Goal: Check status

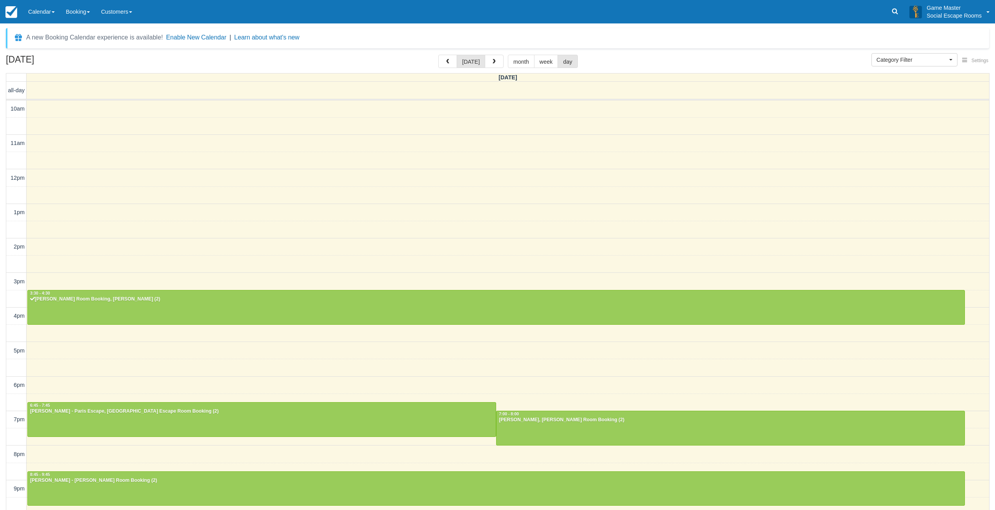
select select
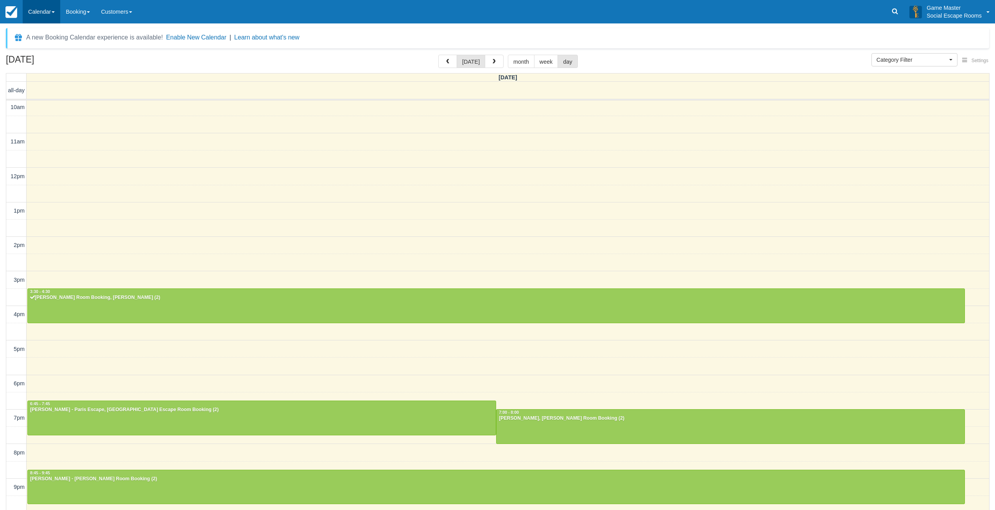
click at [45, 9] on link "Calendar" at bounding box center [42, 11] width 38 height 23
click at [44, 102] on link "Day" at bounding box center [54, 107] width 62 height 16
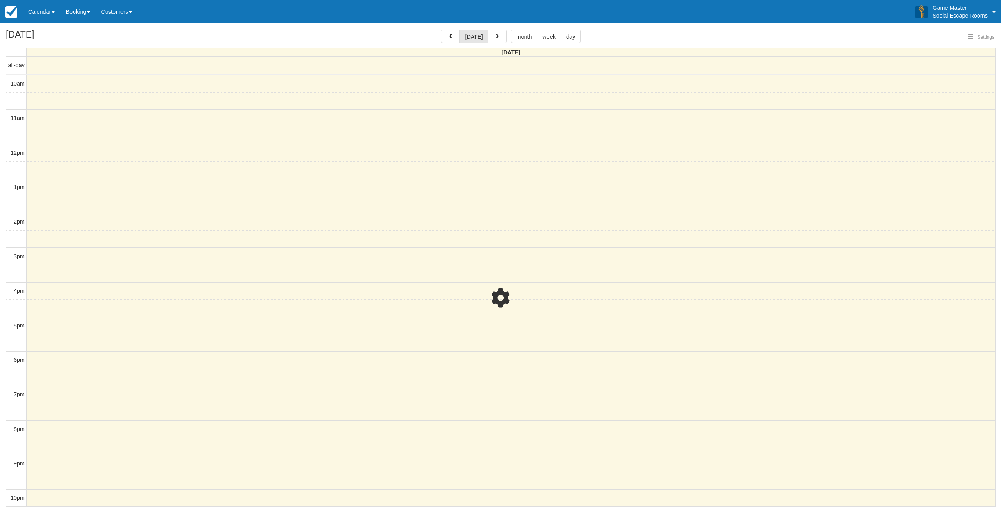
select select
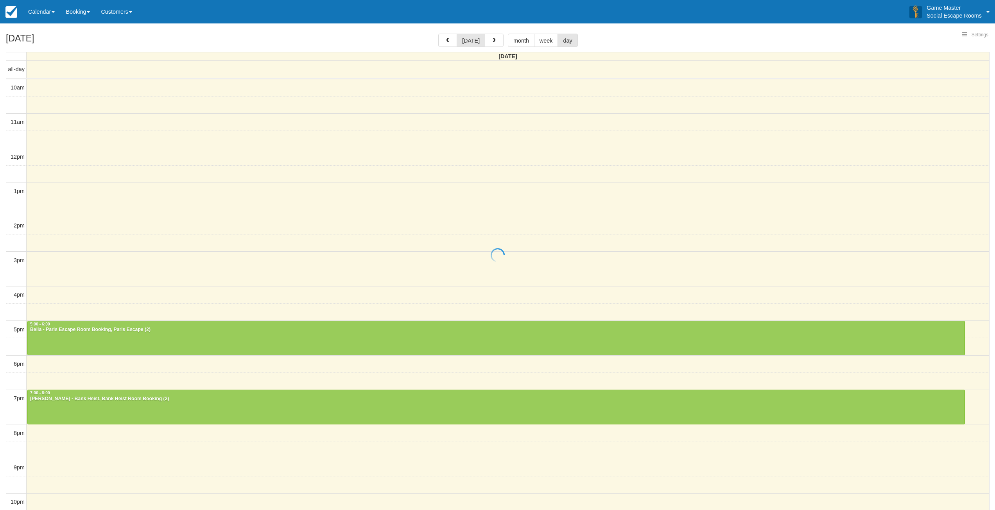
select select
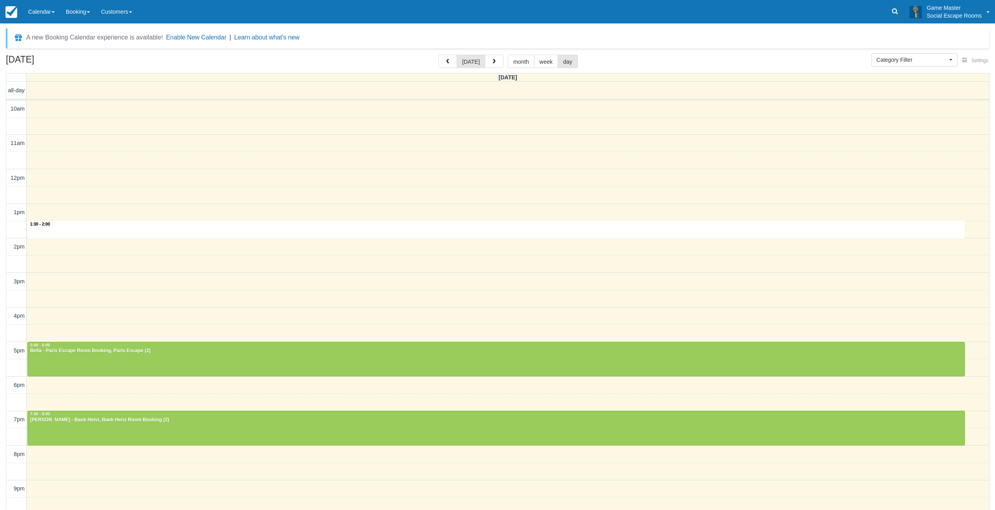
click at [361, 222] on div "10am 11am 12pm 1pm 2pm 3pm 4pm 5pm 6pm 7pm 8pm 9pm 10pm 1:30 - 2:00 5:00 - 6:00…" at bounding box center [497, 316] width 983 height 433
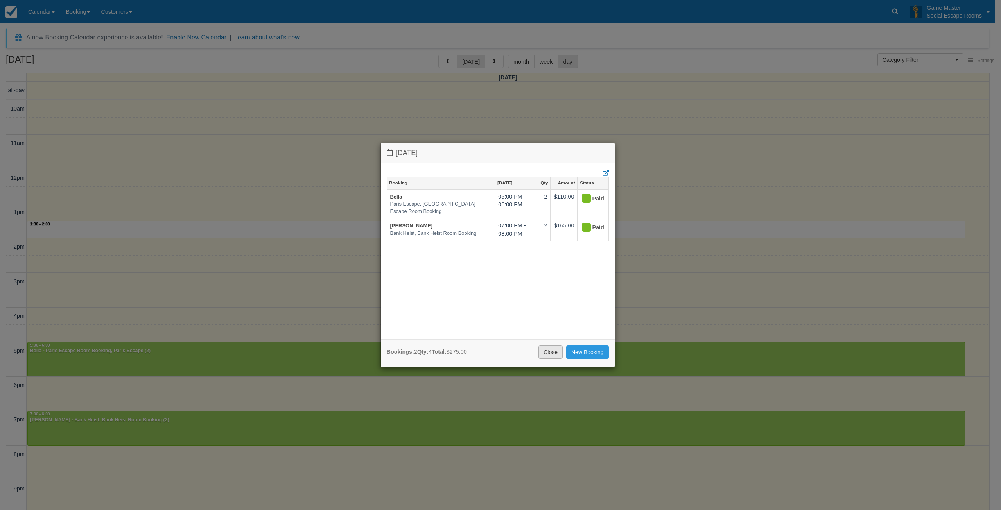
drag, startPoint x: 553, startPoint y: 353, endPoint x: 544, endPoint y: 340, distance: 16.0
click at [550, 351] on link "Close" at bounding box center [550, 352] width 24 height 13
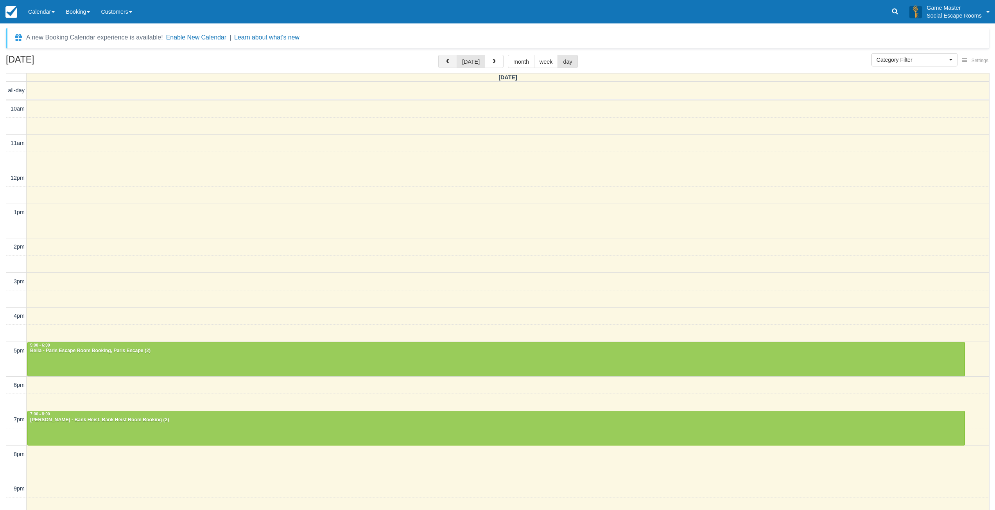
click at [453, 60] on button "button" at bounding box center [447, 61] width 19 height 13
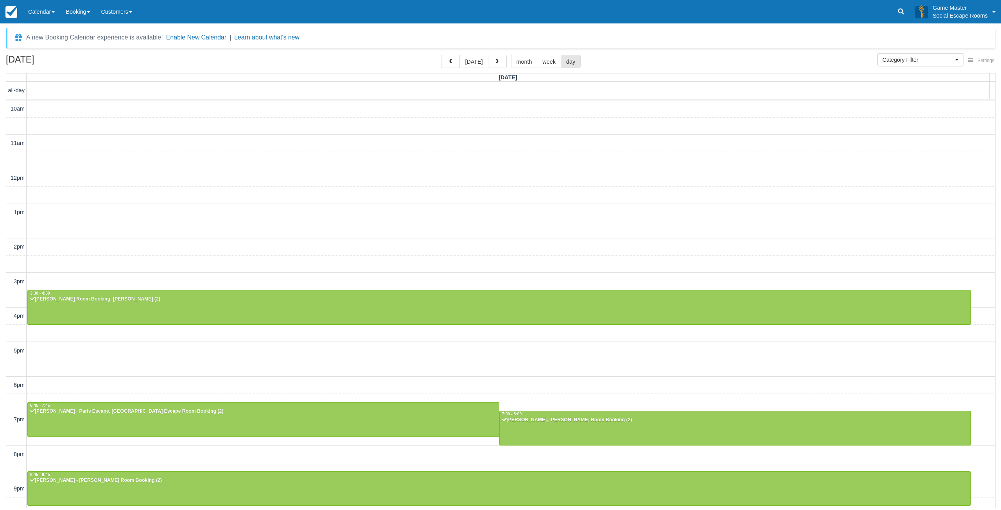
click at [413, 224] on div "10am 11am 12pm 1pm 2pm 3pm 4pm 5pm 6pm 7pm 8pm 9pm 10pm 3:30 - 4:30 Arthur - Ra…" at bounding box center [500, 316] width 989 height 432
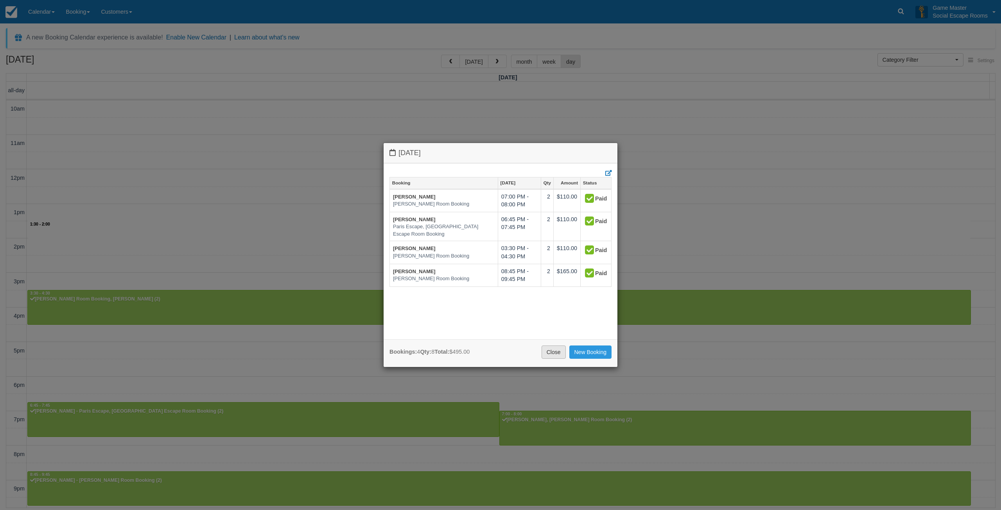
drag, startPoint x: 550, startPoint y: 349, endPoint x: 545, endPoint y: 339, distance: 11.0
click at [550, 348] on link "Close" at bounding box center [553, 352] width 24 height 13
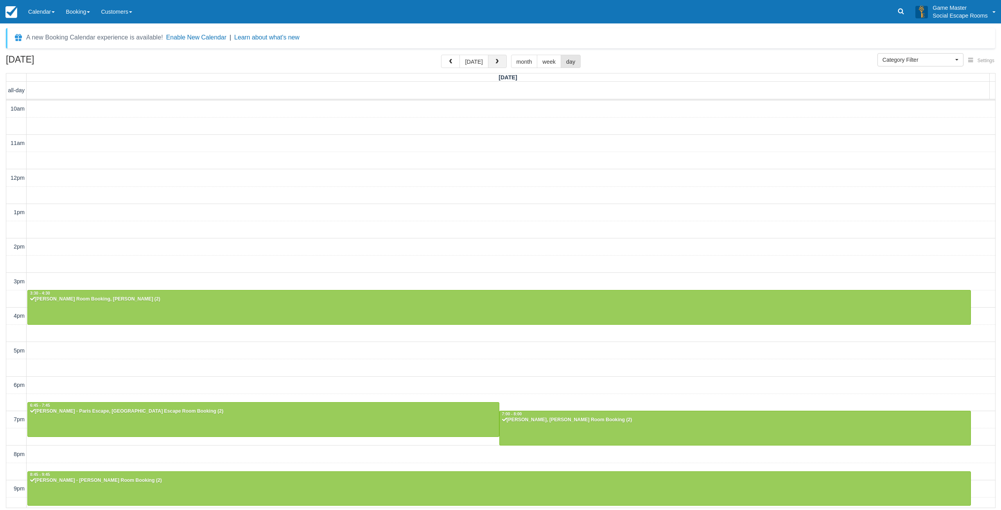
click at [495, 61] on span "button" at bounding box center [496, 61] width 5 height 5
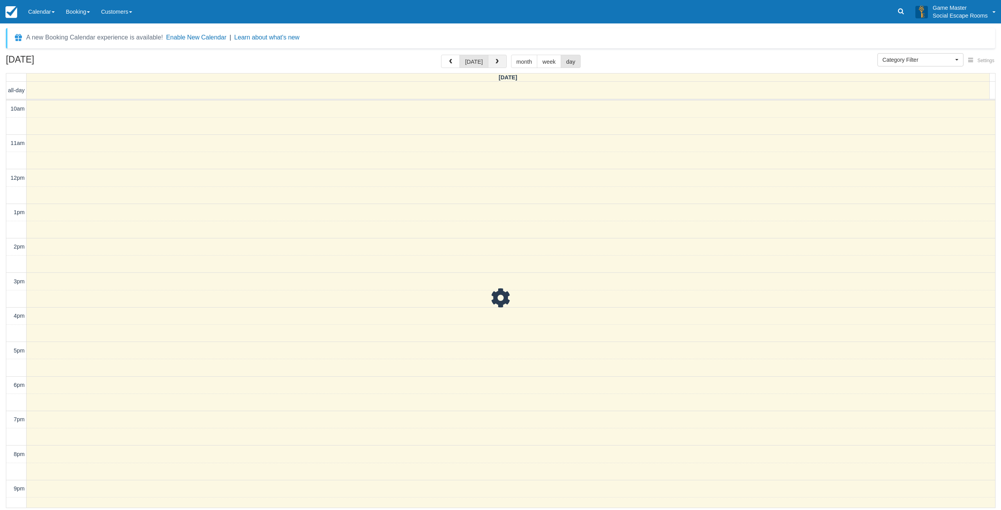
click at [495, 61] on span "button" at bounding box center [496, 61] width 5 height 5
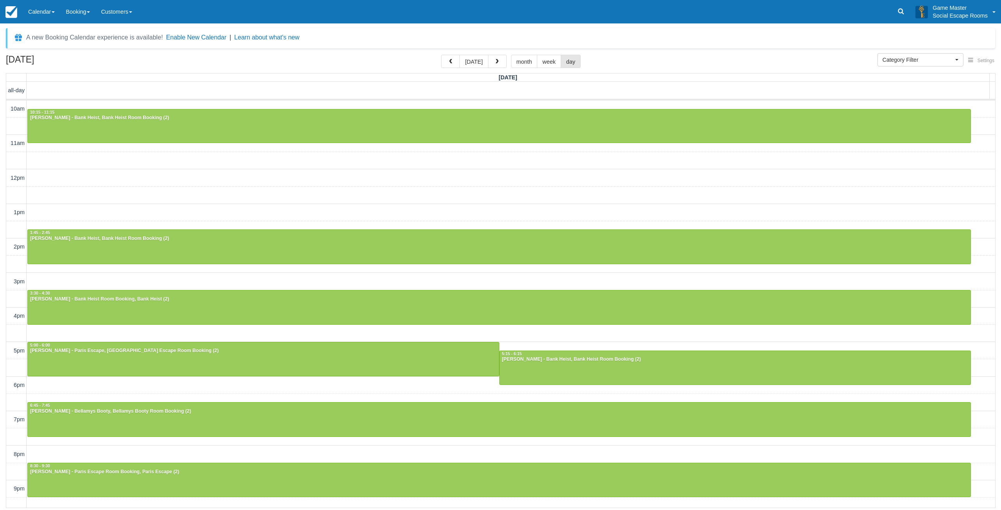
click at [428, 203] on div "10am 11am 12pm 1pm 2pm 3pm 4pm 5pm 6pm 7pm 8pm 9pm 10pm 10:15 - 11:15 Jake West…" at bounding box center [500, 316] width 989 height 432
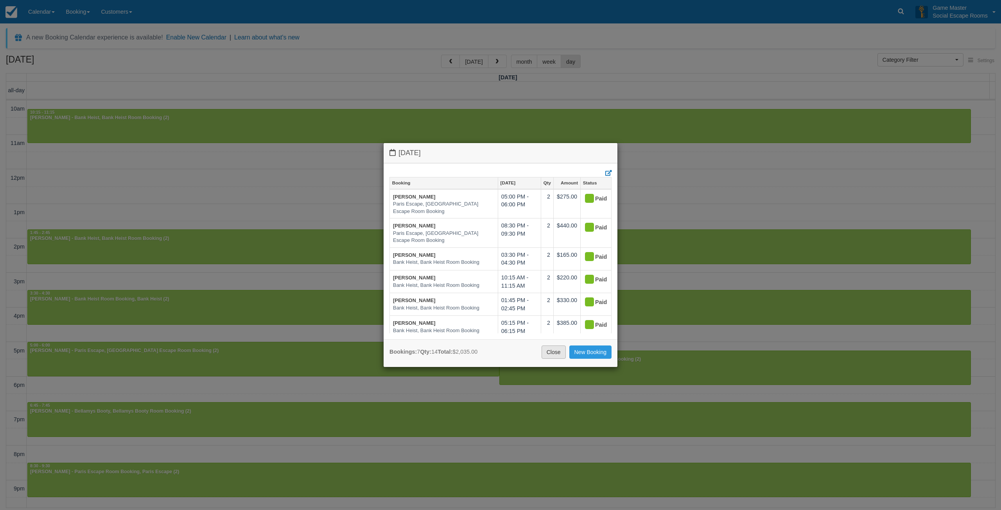
click at [547, 351] on link "Close" at bounding box center [553, 352] width 24 height 13
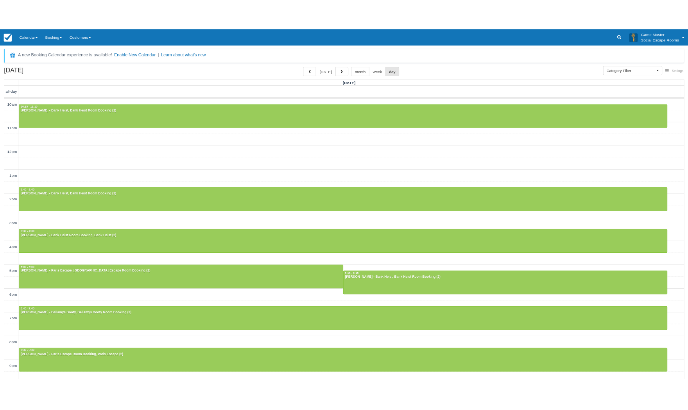
scroll to position [24, 0]
